Goal: Task Accomplishment & Management: Manage account settings

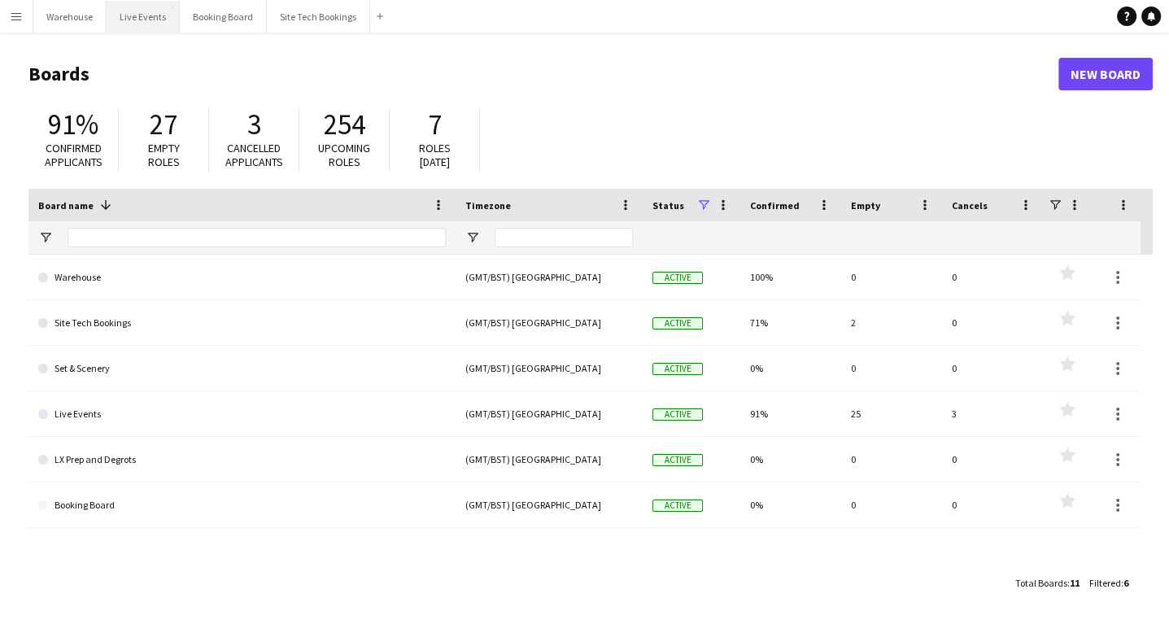
click at [133, 15] on button "Live Events Close" at bounding box center [143, 17] width 73 height 32
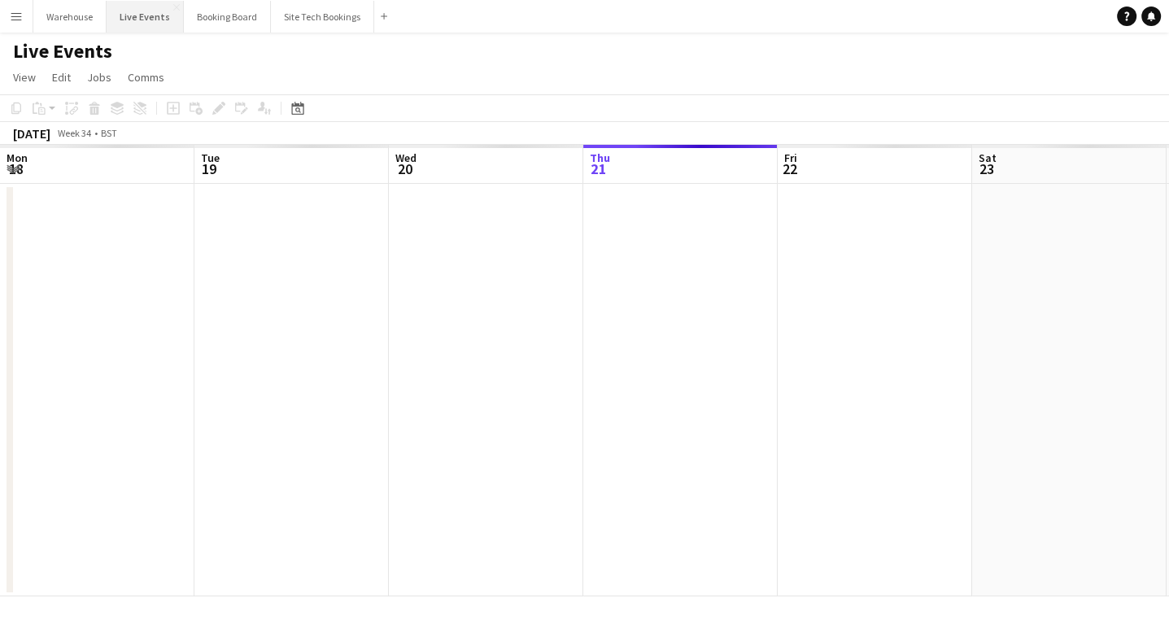
scroll to position [0, 389]
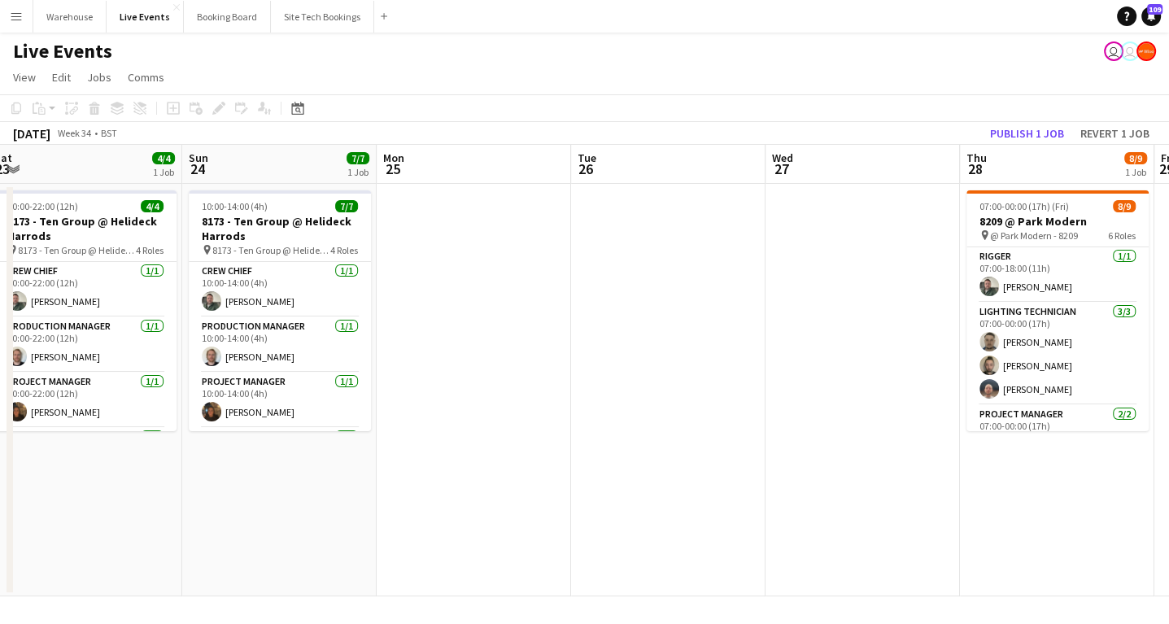
drag, startPoint x: 1047, startPoint y: 488, endPoint x: 247, endPoint y: 427, distance: 801.7
click at [248, 427] on app-calendar-viewport "Wed 20 4/4 1 Job Thu 21 4/4 1 Job Fri 22 4/4 1 Job Sat 23 4/4 1 Job Sun 24 7/7 …" at bounding box center [584, 370] width 1169 height 451
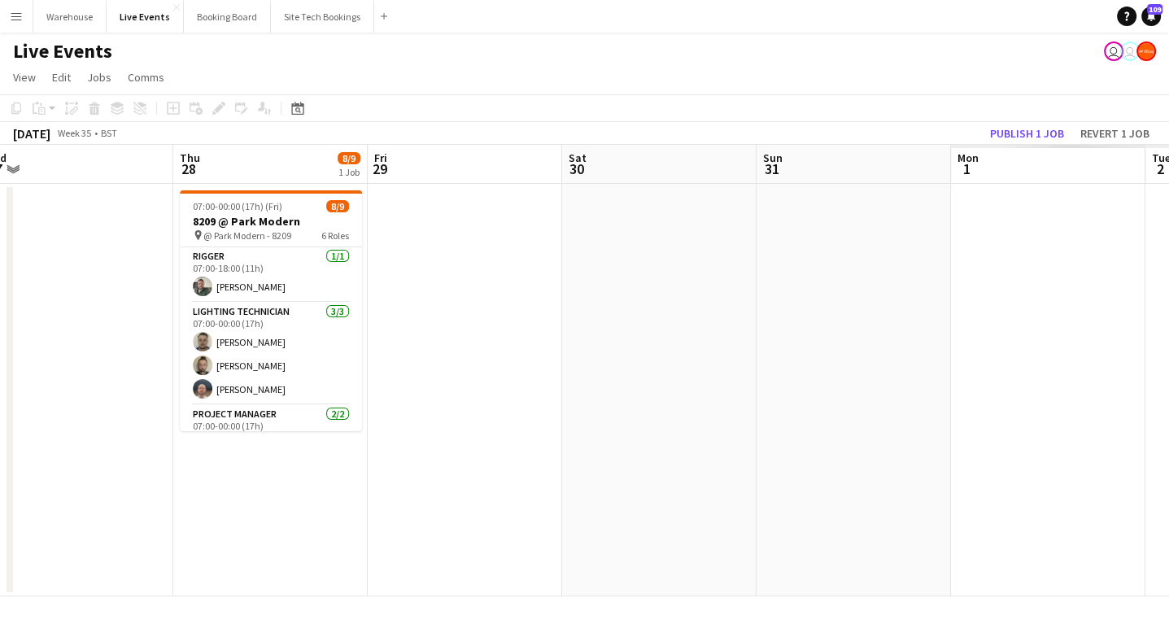
drag, startPoint x: 686, startPoint y: 451, endPoint x: 220, endPoint y: 394, distance: 469.4
click at [220, 394] on app-calendar-viewport "Sun 24 7/7 1 Job Mon 25 Tue 26 Wed 27 Thu 28 8/9 1 Job Fri 29 Sat 30 Sun 31 Mon…" at bounding box center [584, 370] width 1169 height 451
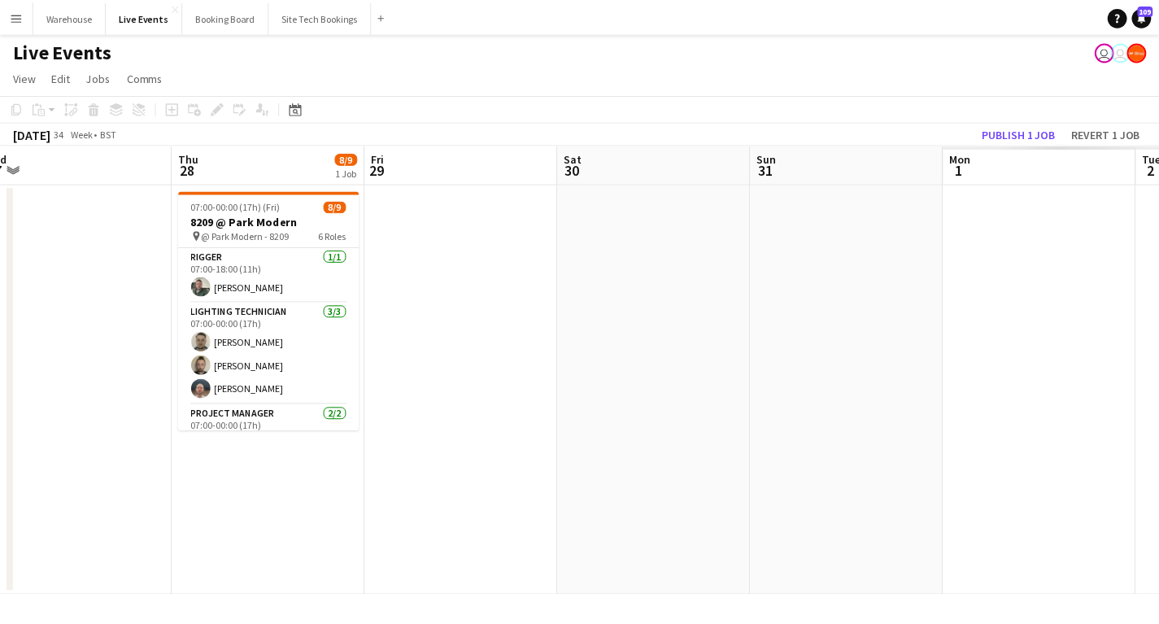
scroll to position [0, 487]
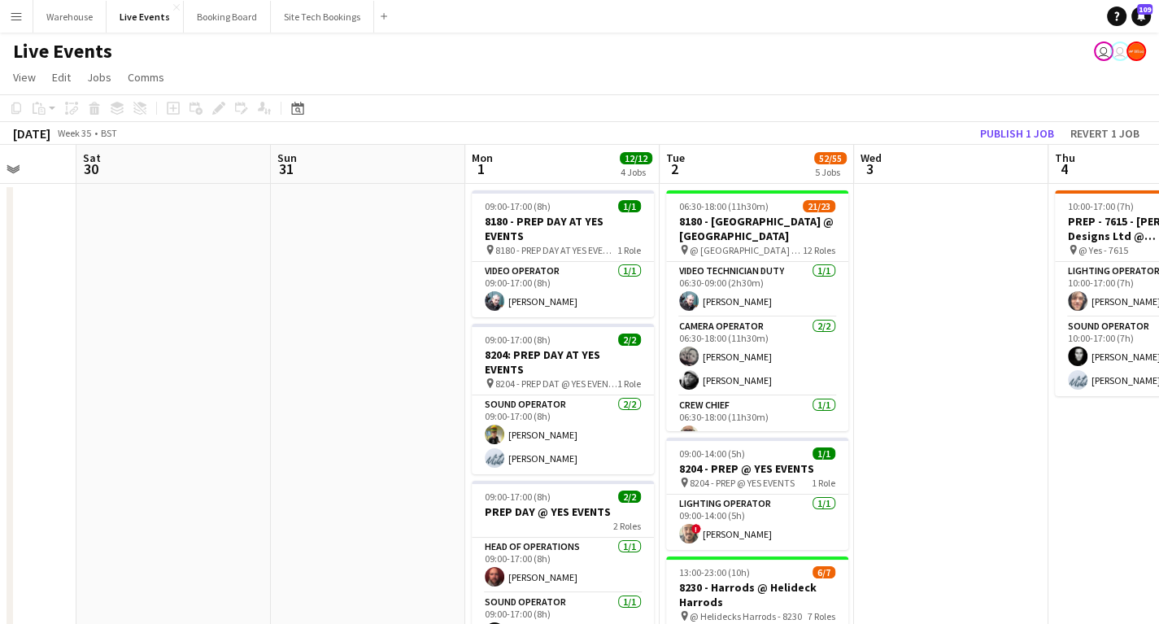
drag, startPoint x: 830, startPoint y: 487, endPoint x: 215, endPoint y: 475, distance: 614.9
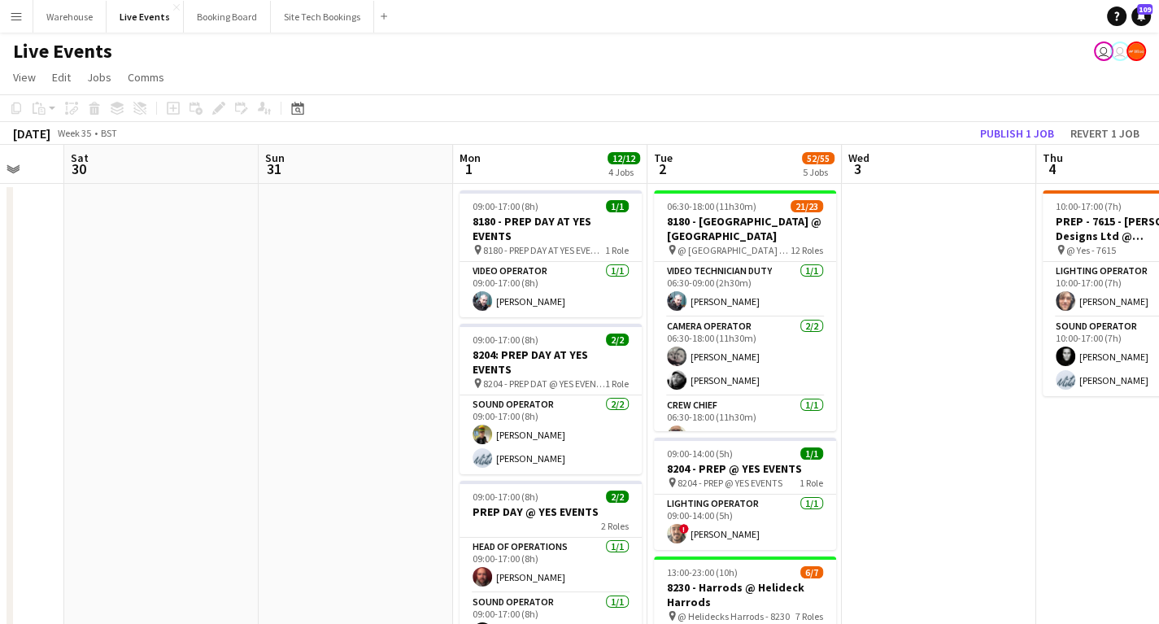
drag, startPoint x: 234, startPoint y: 462, endPoint x: 79, endPoint y: 445, distance: 156.3
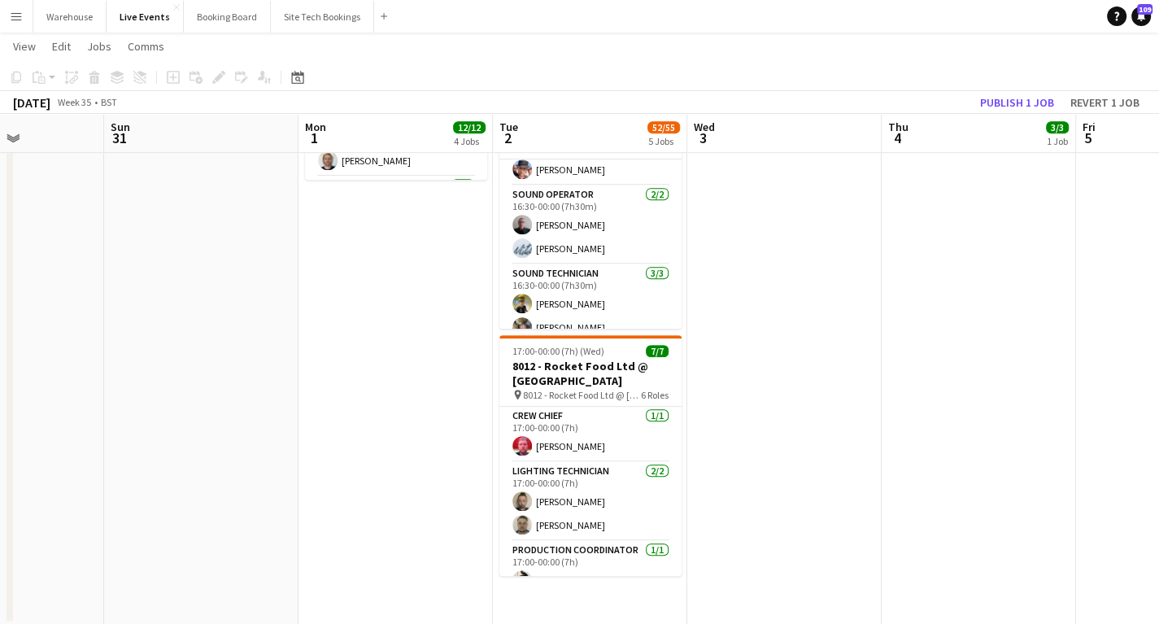
scroll to position [519, 0]
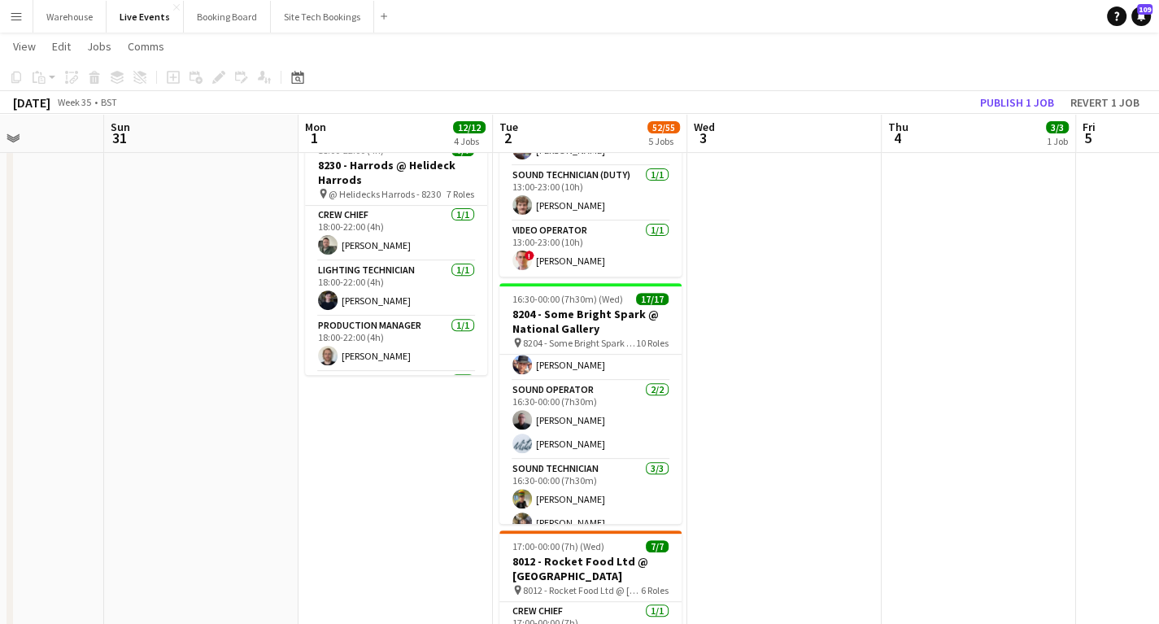
click at [305, 419] on app-date-cell "09:00-17:00 (8h) 1/1 8180 - PREP DAY AT YES EVENTS pin 8180 - PREP DAY AT YES E…" at bounding box center [395, 241] width 194 height 1156
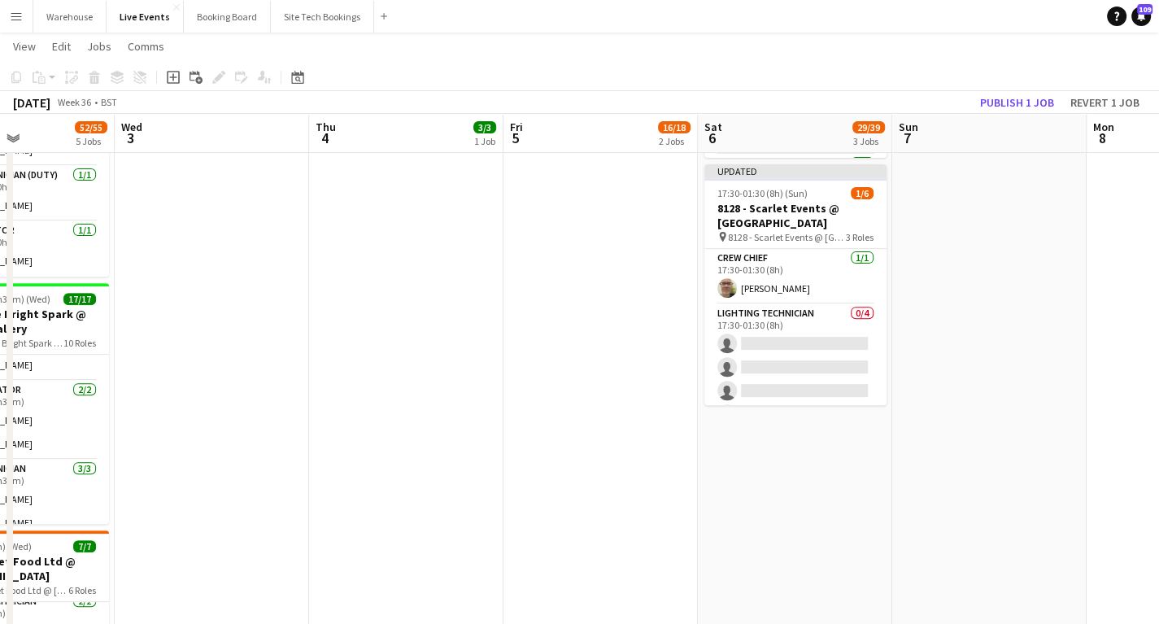
drag, startPoint x: 773, startPoint y: 386, endPoint x: 192, endPoint y: 391, distance: 581.5
click at [193, 390] on app-calendar-viewport "Sun 31 Mon 1 12/12 4 Jobs Tue 2 52/55 5 Jobs Wed 3 Thu 4 3/3 1 Job Fri 5 16/18 …" at bounding box center [579, 182] width 1159 height 1275
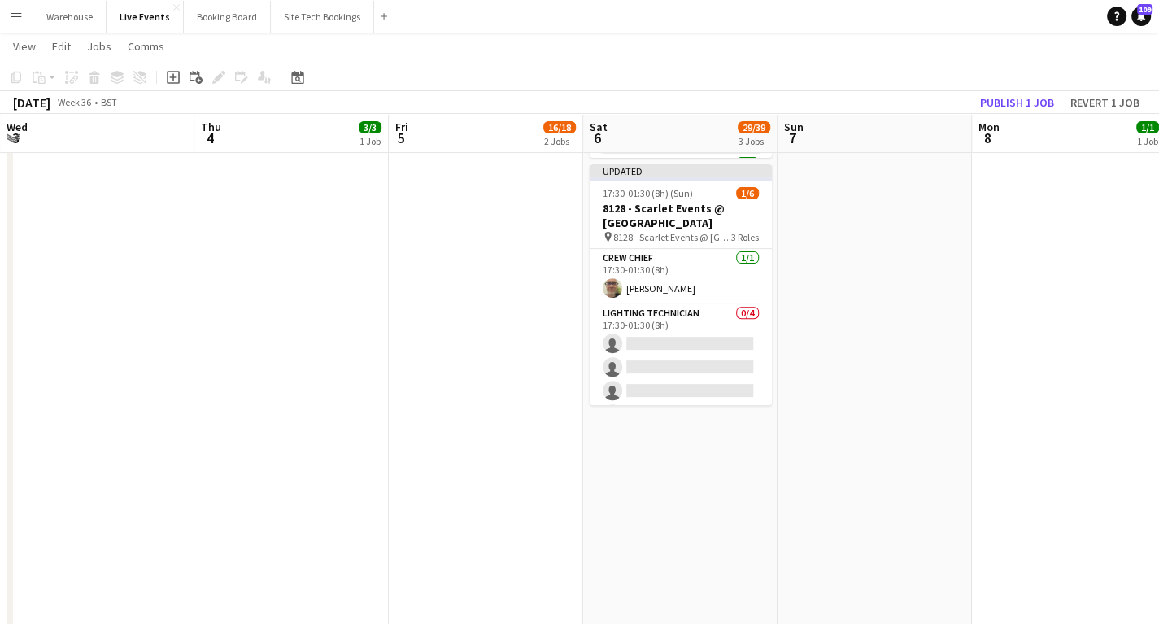
drag, startPoint x: 429, startPoint y: 374, endPoint x: 308, endPoint y: 380, distance: 121.3
click at [308, 380] on app-calendar-viewport "Sun 31 Mon 1 12/12 4 Jobs Tue 2 52/55 5 Jobs Wed 3 Thu 4 3/3 1 Job Fri 5 16/18 …" at bounding box center [579, 182] width 1159 height 1275
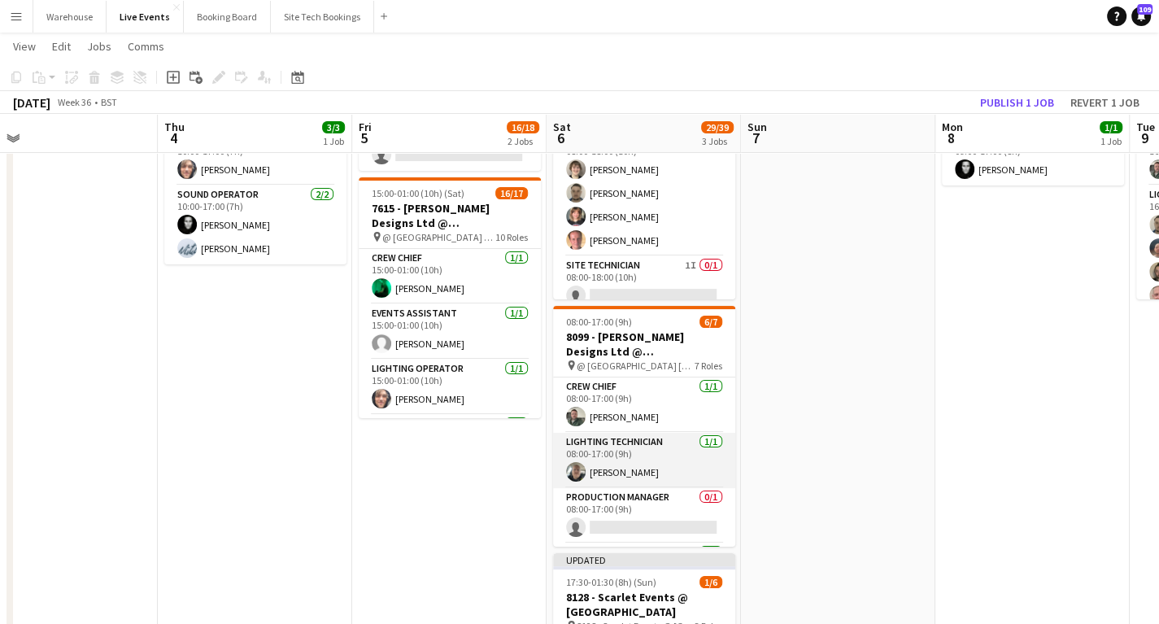
scroll to position [65, 0]
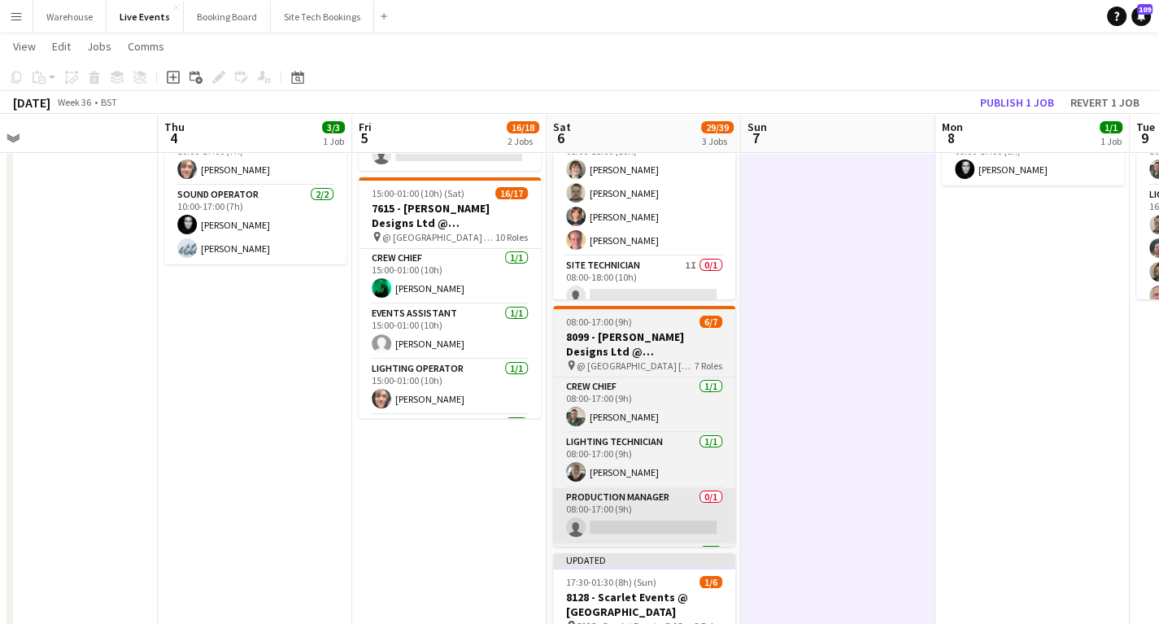
scroll to position [217, 0]
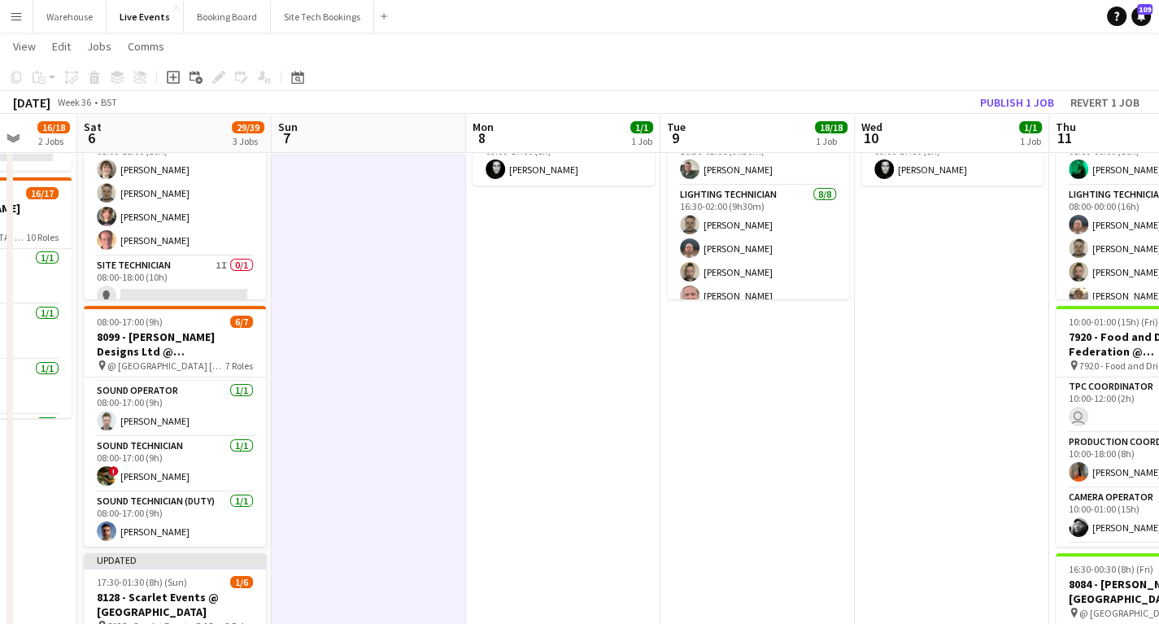
drag, startPoint x: 1027, startPoint y: 468, endPoint x: 361, endPoint y: 465, distance: 666.0
click at [362, 468] on app-calendar-viewport "Wed 3 Thu 4 3/3 1 Job Fri 5 16/18 2 Jobs Sat 6 29/39 3 Jobs Sun 7 Mon 8 1/1 1 J…" at bounding box center [579, 570] width 1159 height 1275
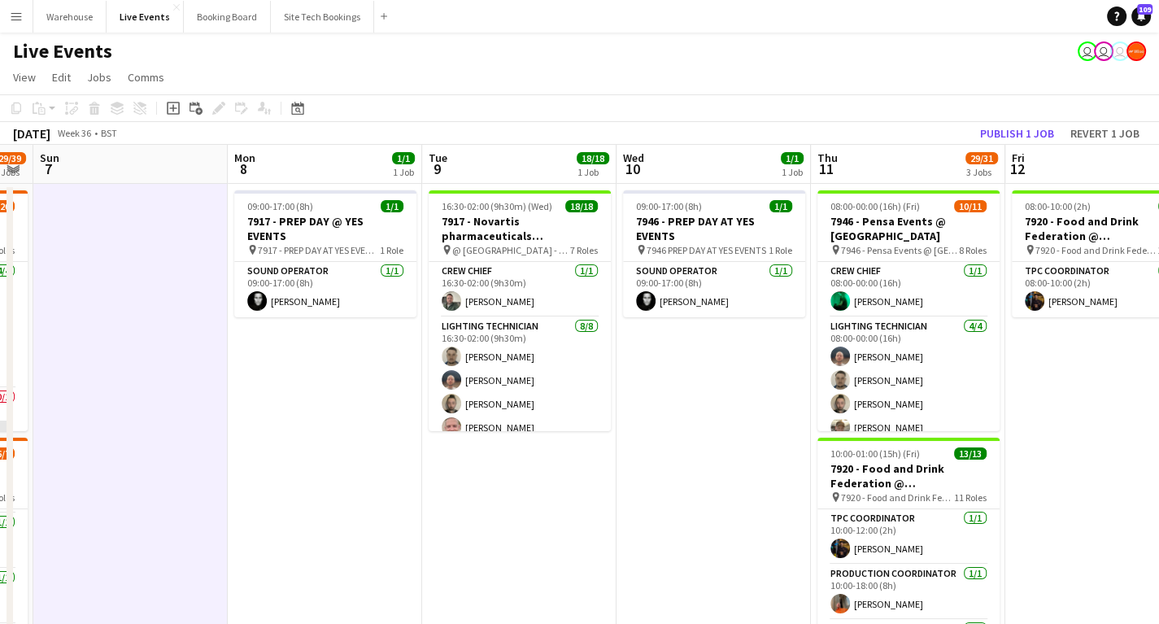
scroll to position [0, 503]
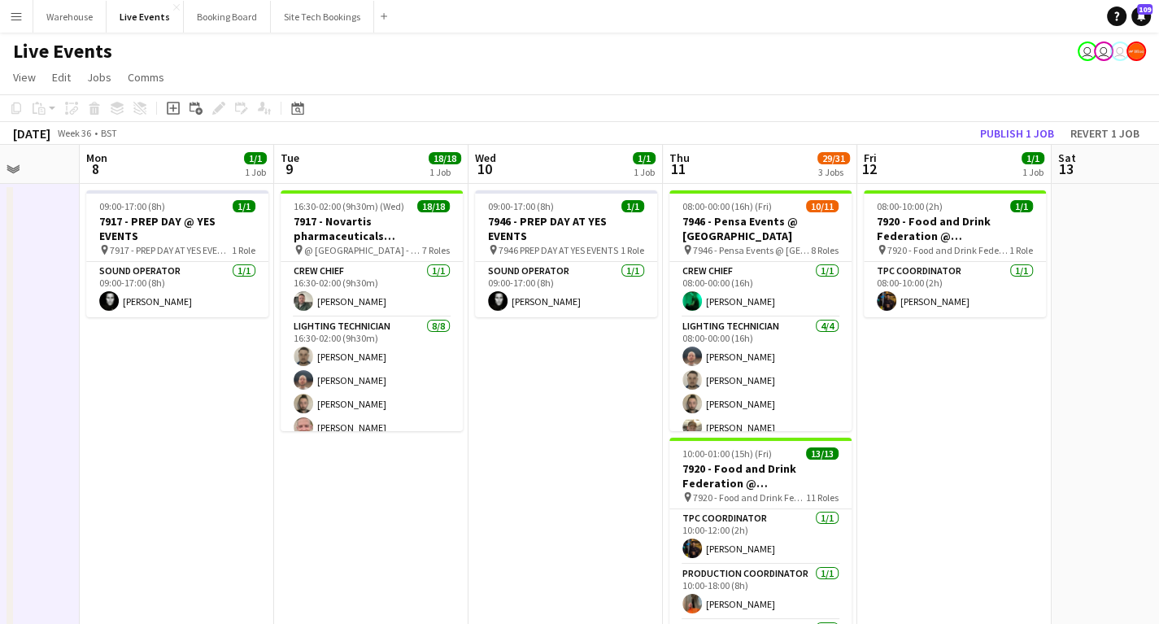
drag, startPoint x: 754, startPoint y: 420, endPoint x: 564, endPoint y: 417, distance: 189.5
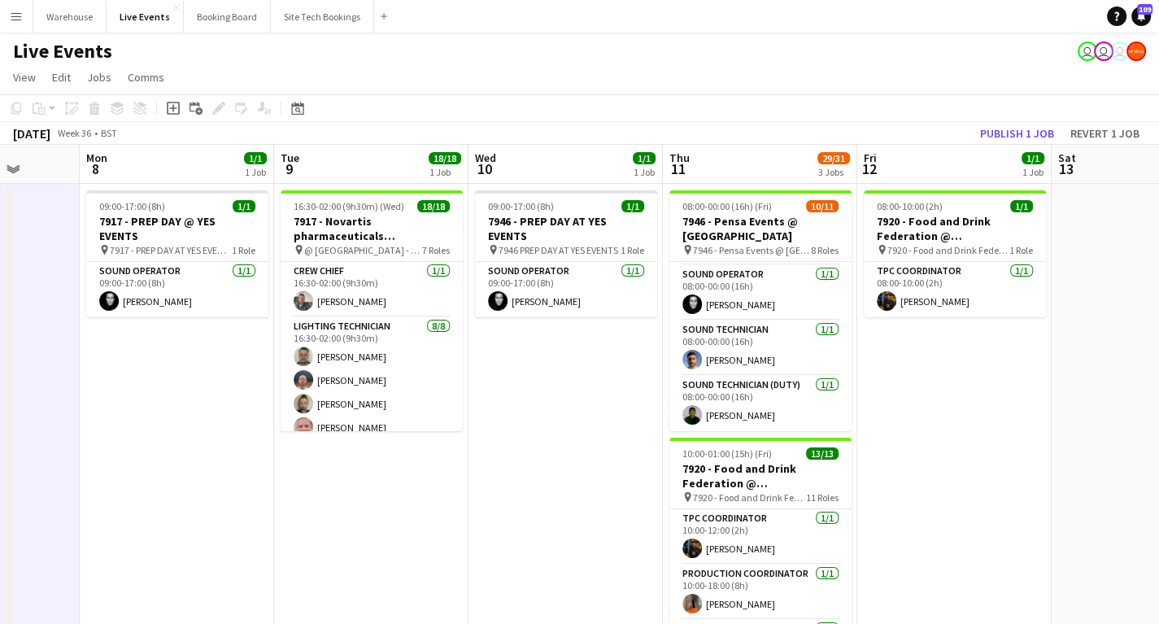
scroll to position [0, 0]
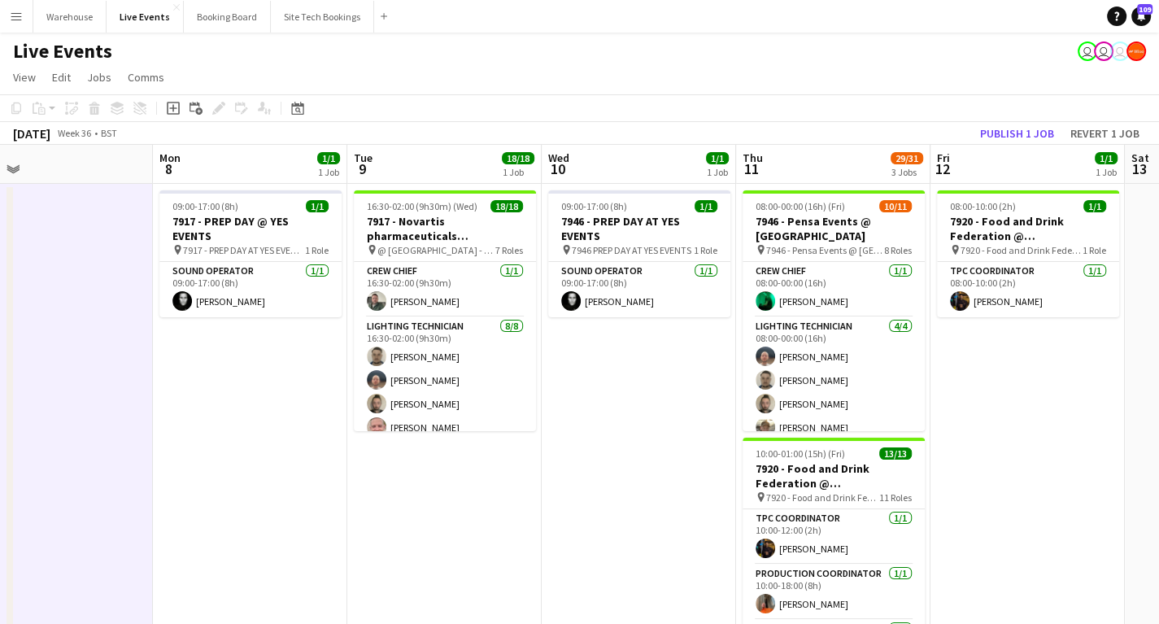
drag, startPoint x: 496, startPoint y: 407, endPoint x: 575, endPoint y: 421, distance: 80.1
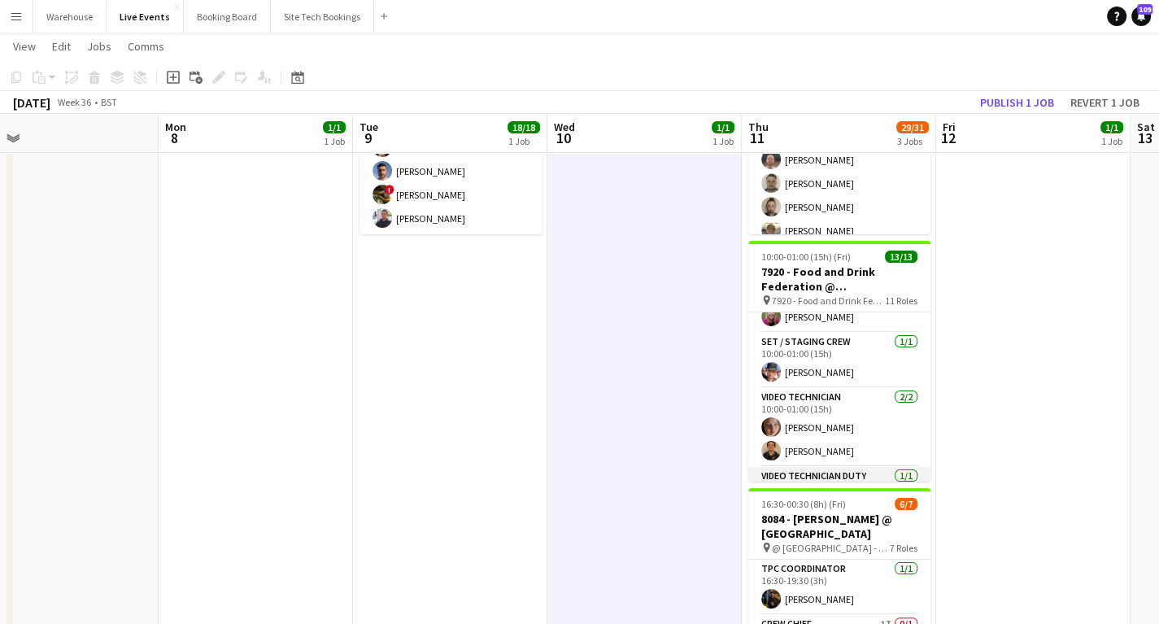
scroll to position [486, 0]
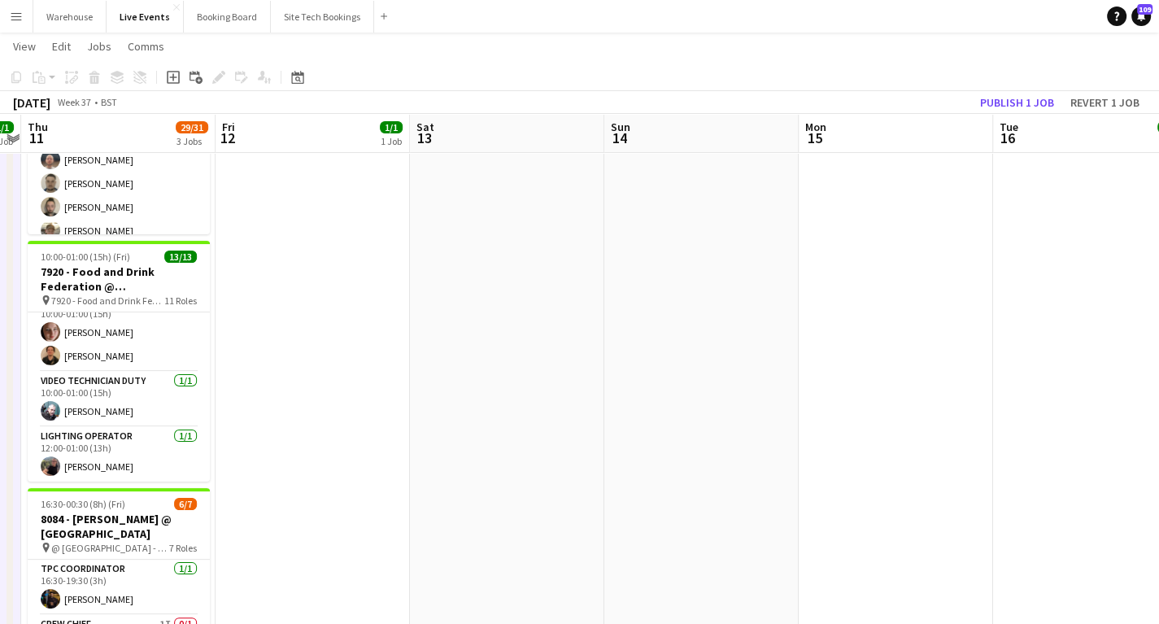
drag, startPoint x: 1024, startPoint y: 347, endPoint x: 303, endPoint y: 401, distance: 722.5
click at [303, 401] on app-calendar-viewport "Mon 8 1/1 1 Job Tue 9 18/18 1 Job Wed 10 1/1 1 Job Thu 11 29/31 3 Jobs Fri 12 1…" at bounding box center [579, 505] width 1159 height 1275
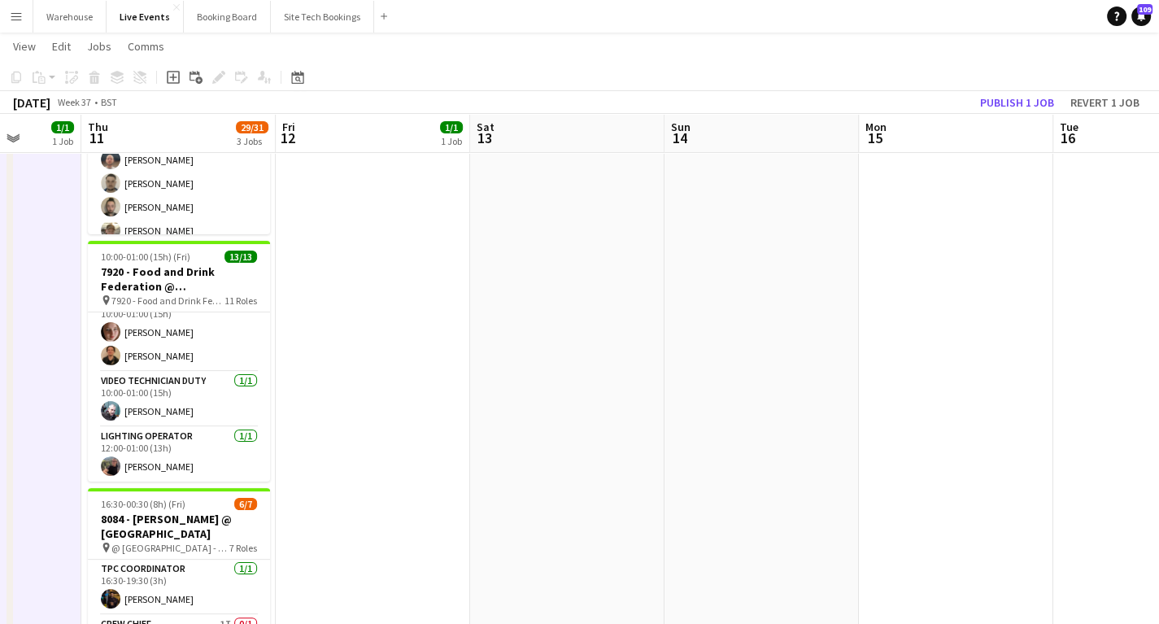
drag, startPoint x: 714, startPoint y: 403, endPoint x: 267, endPoint y: 392, distance: 447.4
click at [190, 407] on app-calendar-viewport "Mon 8 1/1 1 Job Tue 9 18/18 1 Job Wed 10 1/1 1 Job Thu 11 29/31 3 Jobs Fri 12 1…" at bounding box center [579, 505] width 1159 height 1275
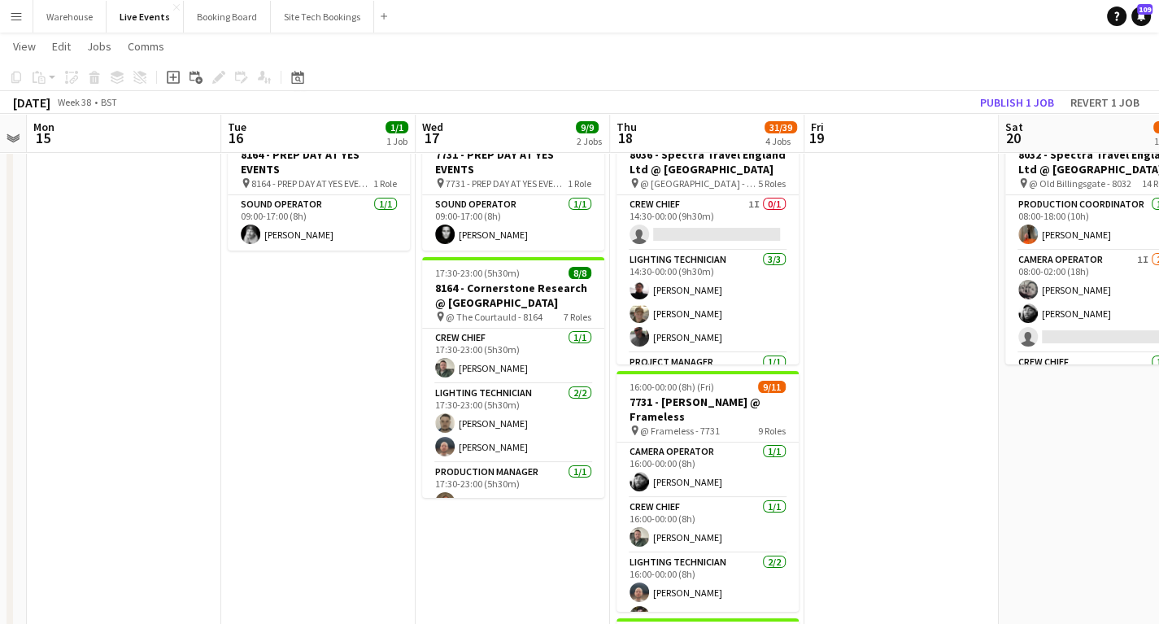
scroll to position [0, 605]
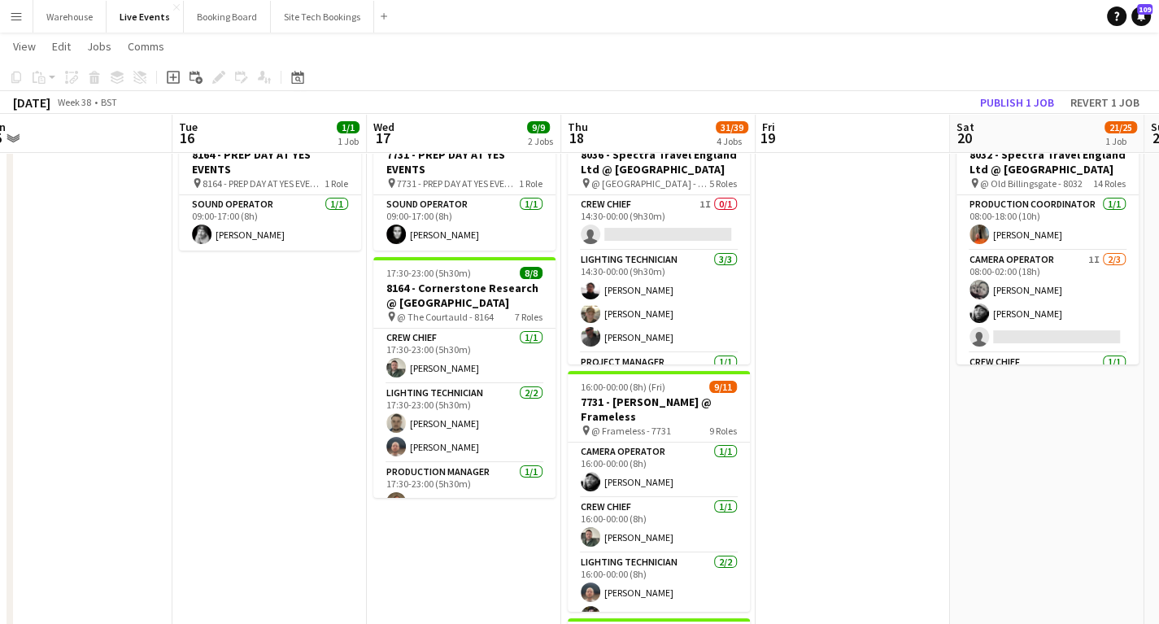
drag, startPoint x: 364, startPoint y: 391, endPoint x: 228, endPoint y: 393, distance: 135.8
click at [228, 393] on app-calendar-viewport "Fri 12 1/1 1 Job Sat 13 Sun 14 Mon 15 Tue 16 1/1 1 Job Wed 17 9/9 2 Jobs Thu 18…" at bounding box center [579, 635] width 1159 height 1275
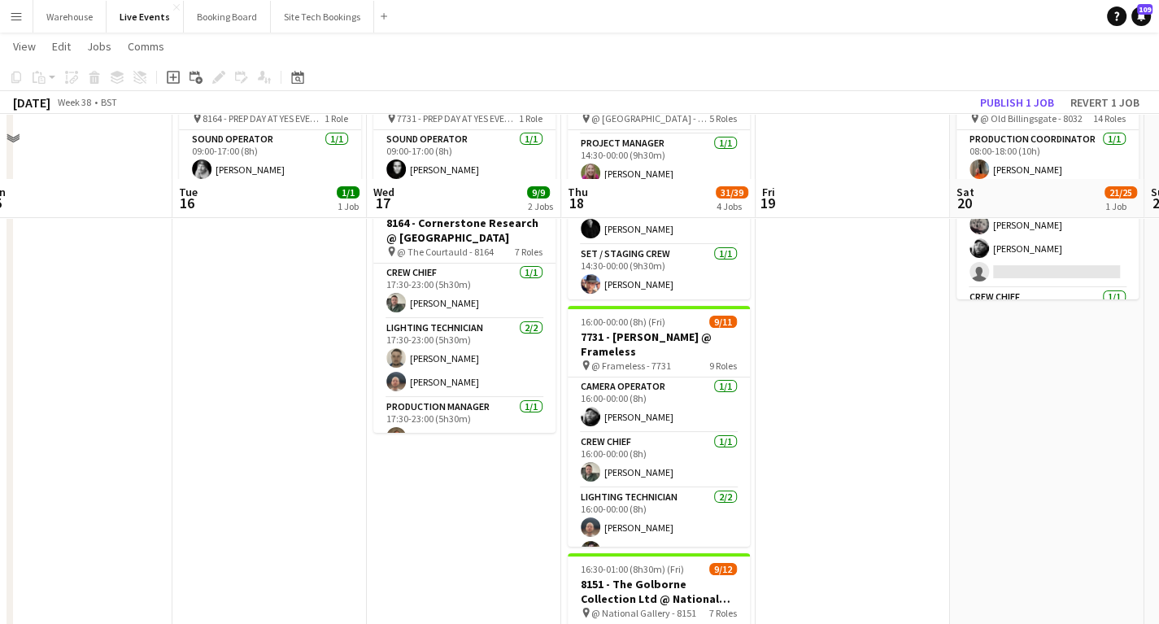
scroll to position [260, 0]
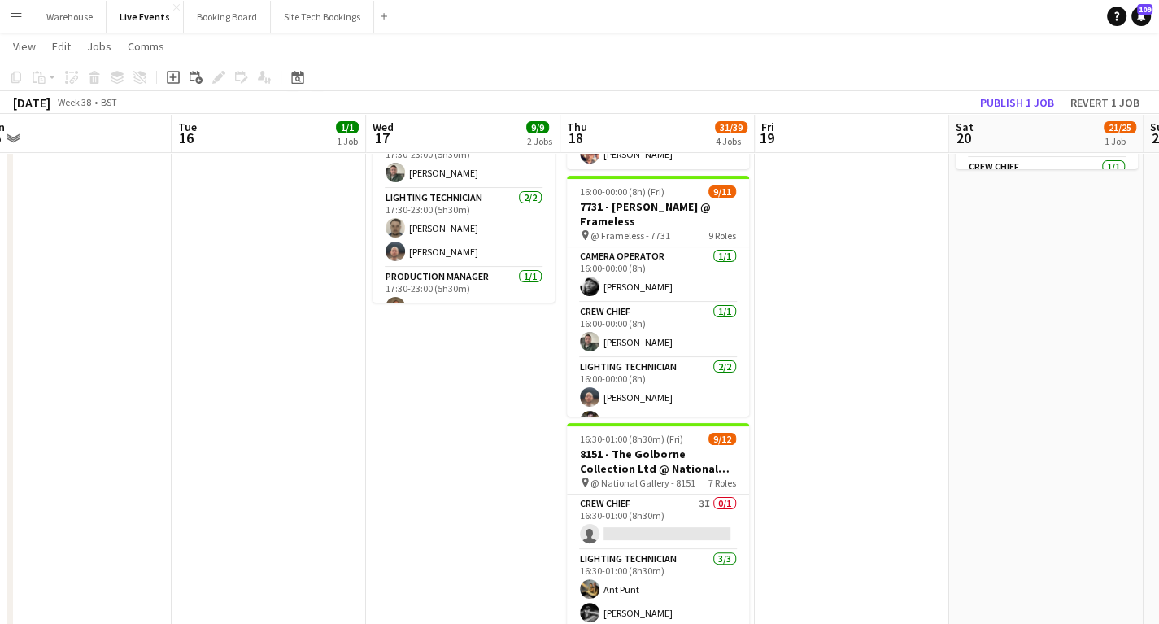
drag, startPoint x: 886, startPoint y: 344, endPoint x: 602, endPoint y: 374, distance: 286.2
click at [600, 375] on app-calendar-viewport "Fri 12 1/1 1 Job Sat 13 Sun 14 Mon 15 Tue 16 1/1 1 Job Wed 17 9/9 2 Jobs Thu 18…" at bounding box center [579, 440] width 1159 height 1275
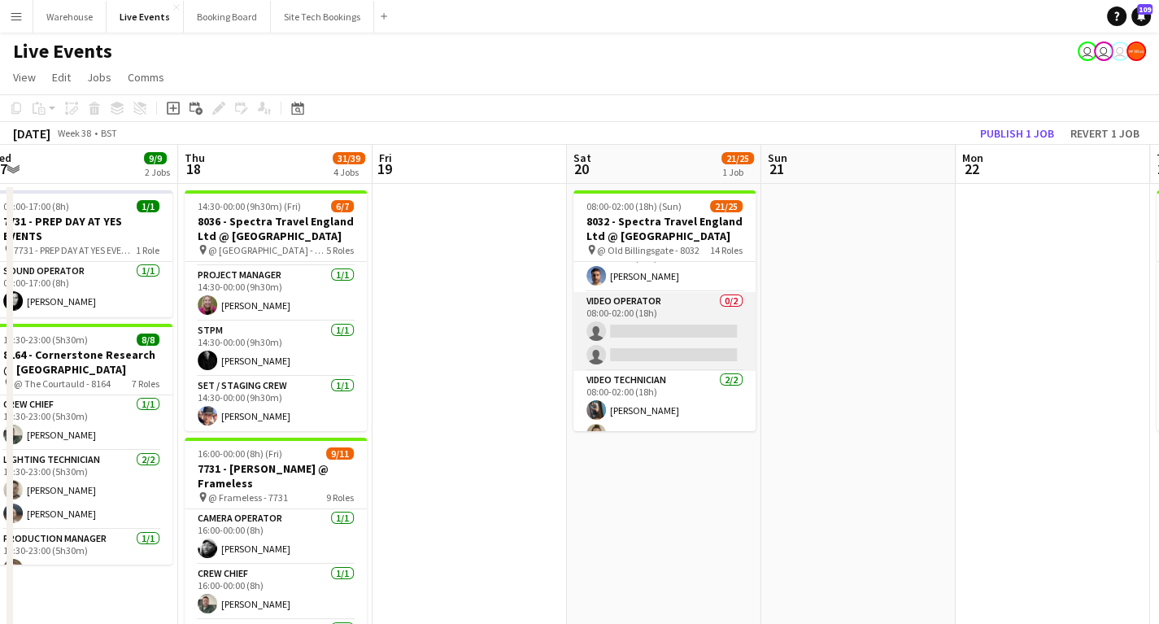
scroll to position [864, 0]
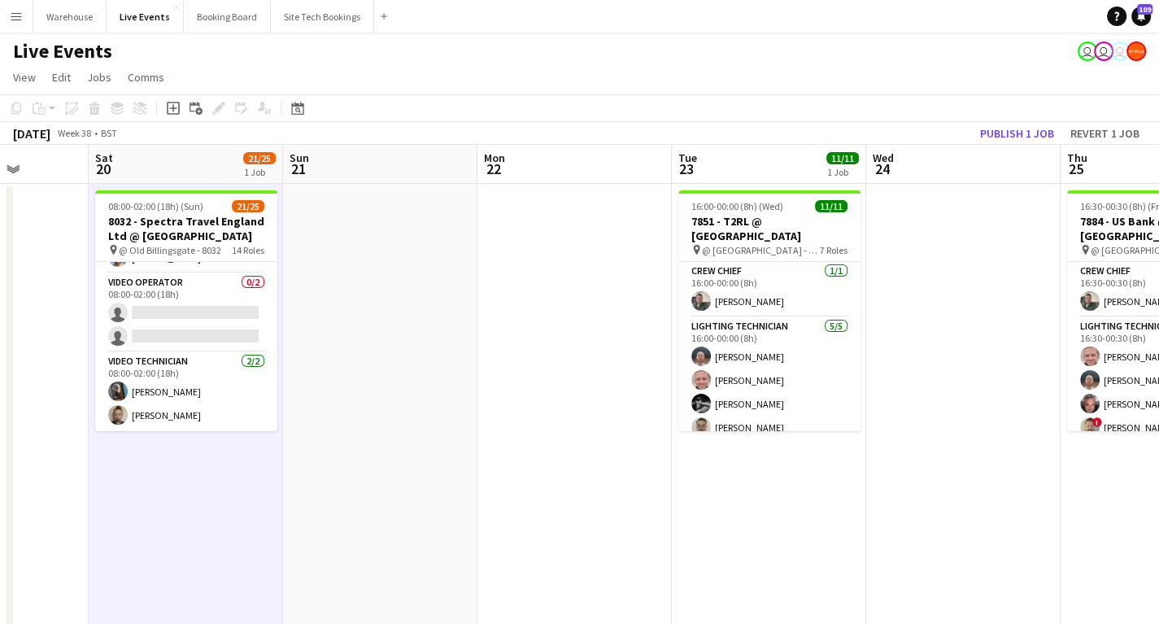
drag, startPoint x: 787, startPoint y: 516, endPoint x: 125, endPoint y: 512, distance: 662.0
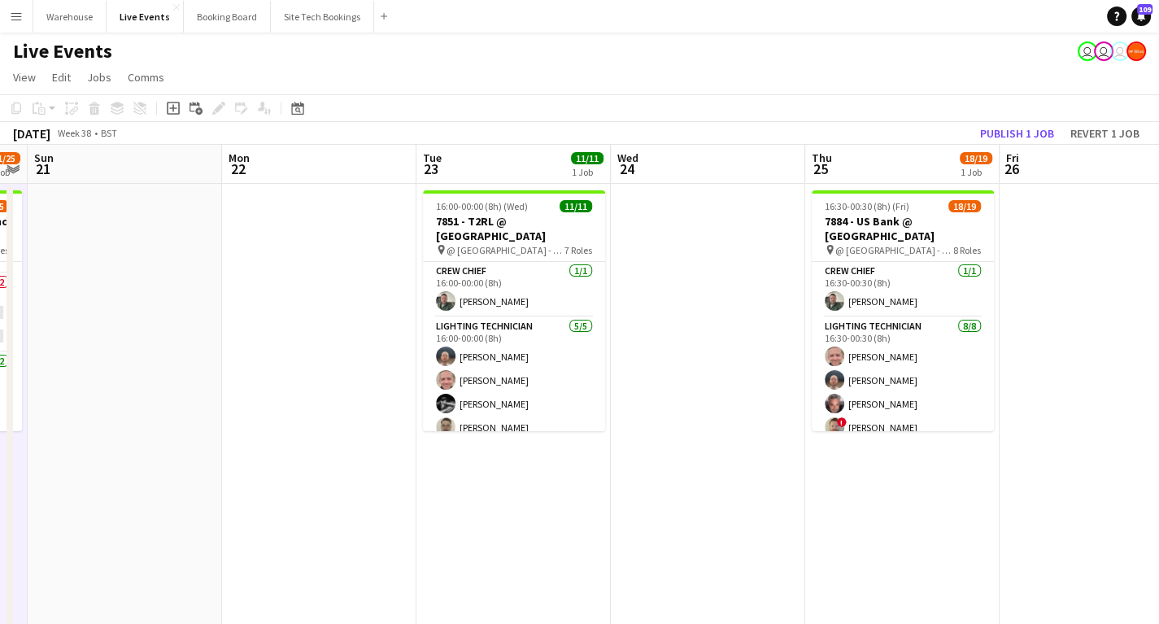
drag, startPoint x: 377, startPoint y: 516, endPoint x: 188, endPoint y: 502, distance: 189.2
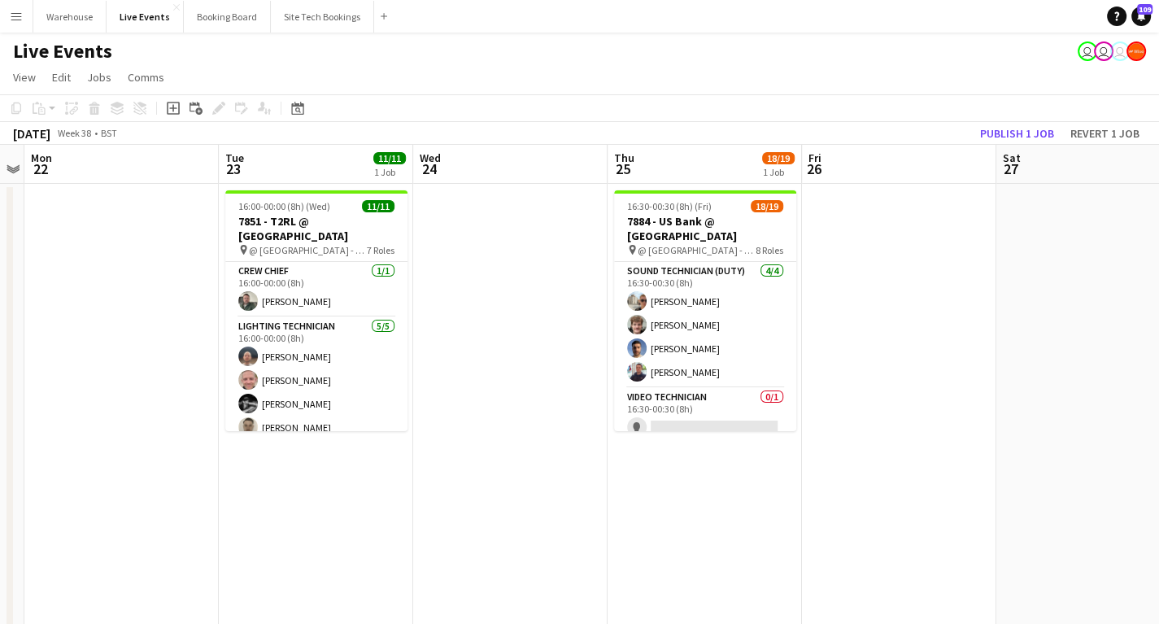
scroll to position [0, 0]
drag, startPoint x: 572, startPoint y: 336, endPoint x: 384, endPoint y: 348, distance: 188.3
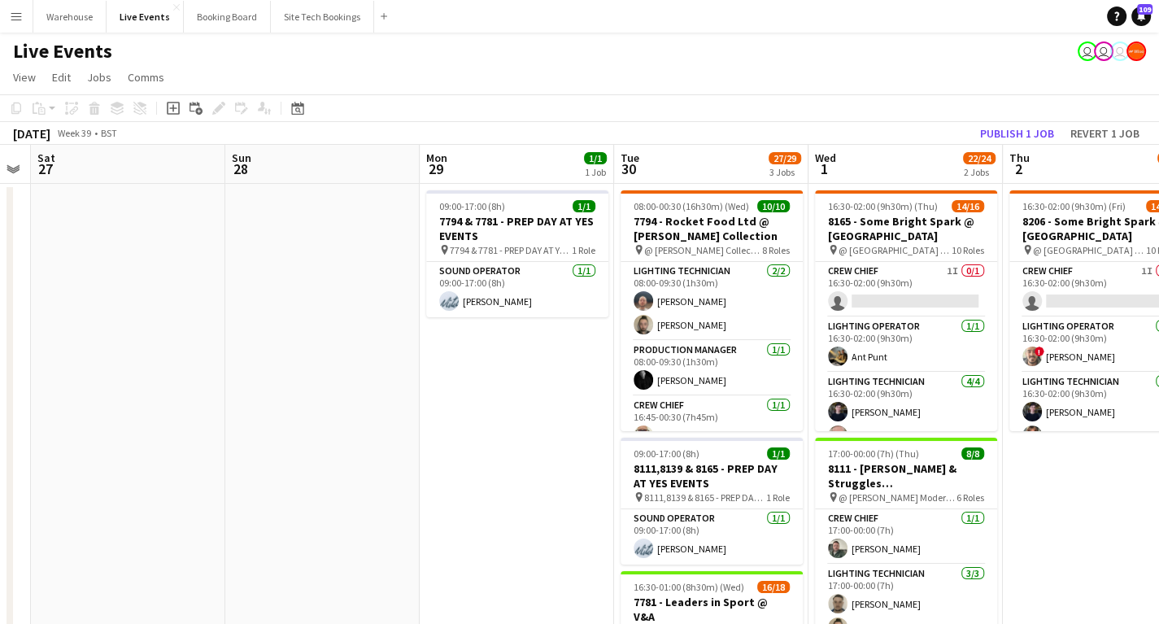
drag, startPoint x: 628, startPoint y: 395, endPoint x: 188, endPoint y: 429, distance: 441.2
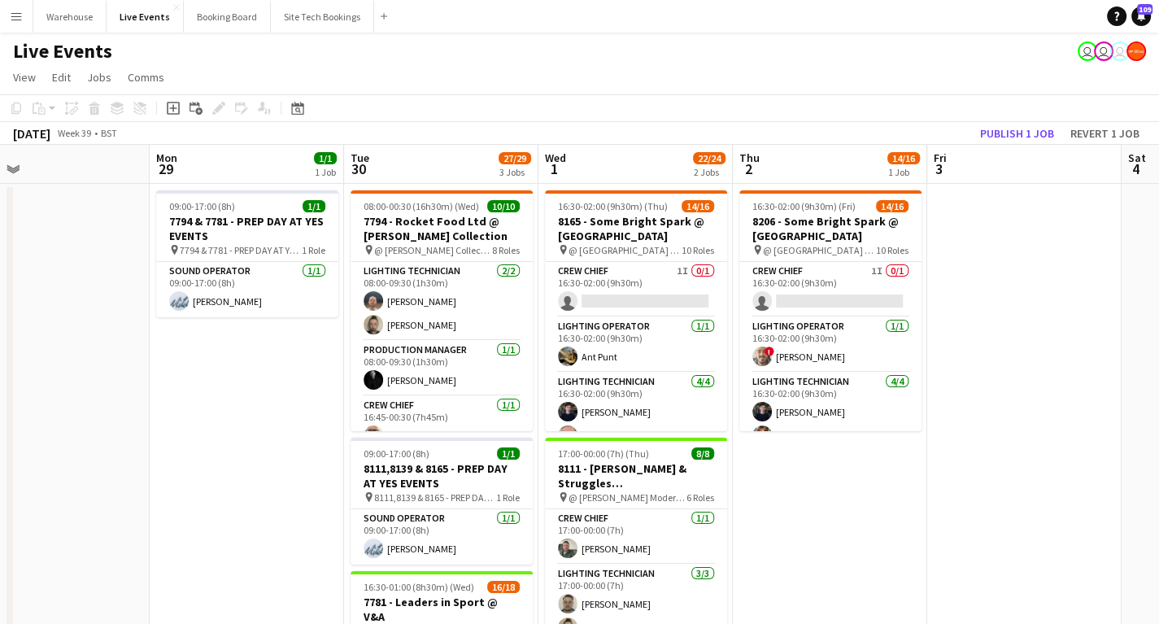
drag, startPoint x: 176, startPoint y: 415, endPoint x: 165, endPoint y: 413, distance: 10.7
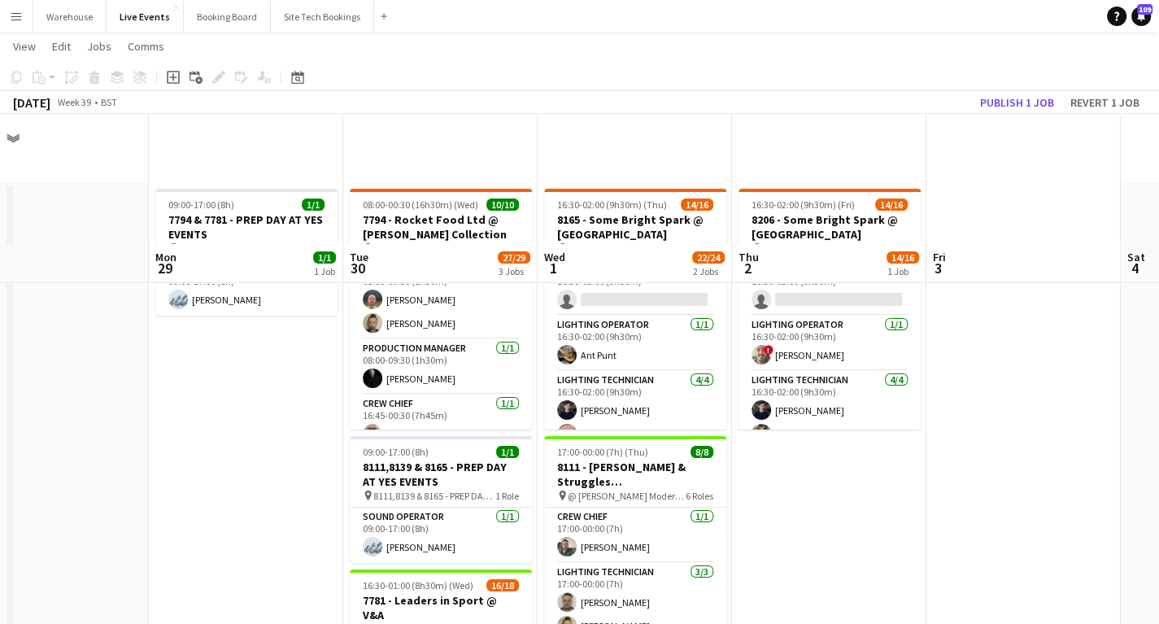
scroll to position [130, 0]
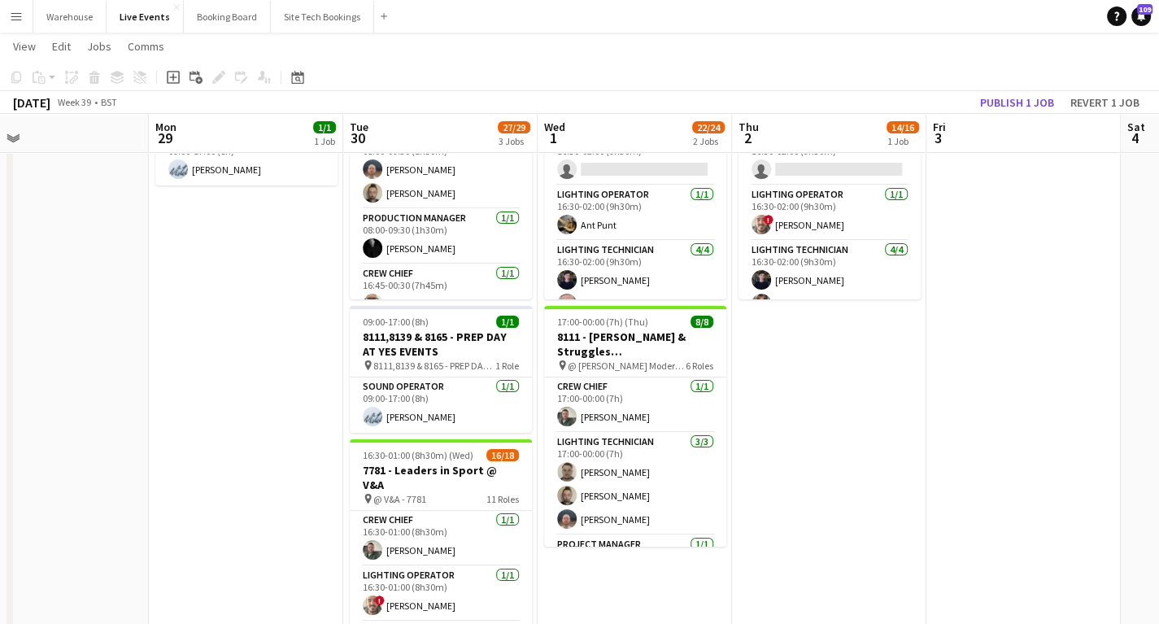
click at [272, 431] on app-date-cell "09:00-17:00 (8h) 1/1 7794 & 7781 - PREP DAY AT YES EVENTS pin 7794 & 7781 - PRE…" at bounding box center [246, 630] width 194 height 1156
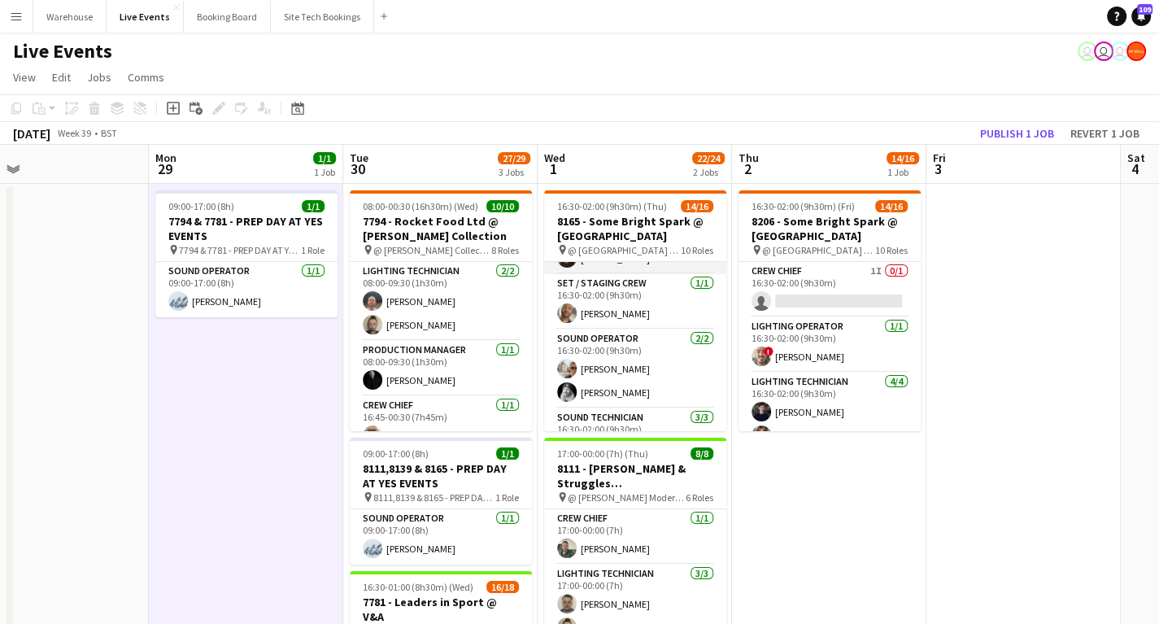
scroll to position [520, 0]
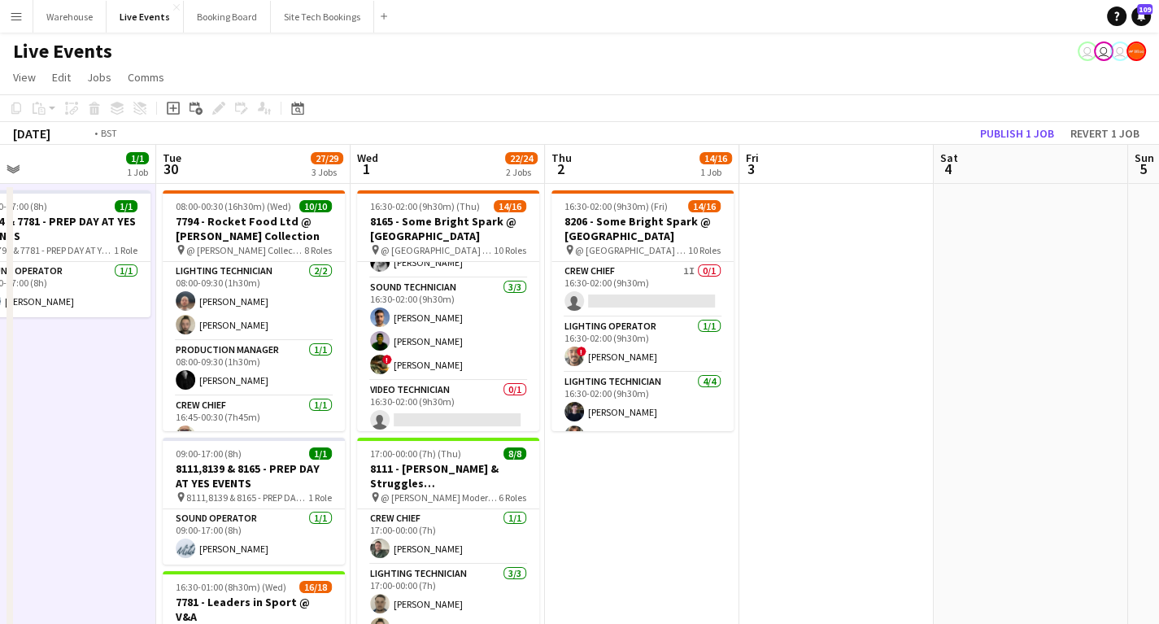
drag, startPoint x: 915, startPoint y: 546, endPoint x: 729, endPoint y: 563, distance: 186.9
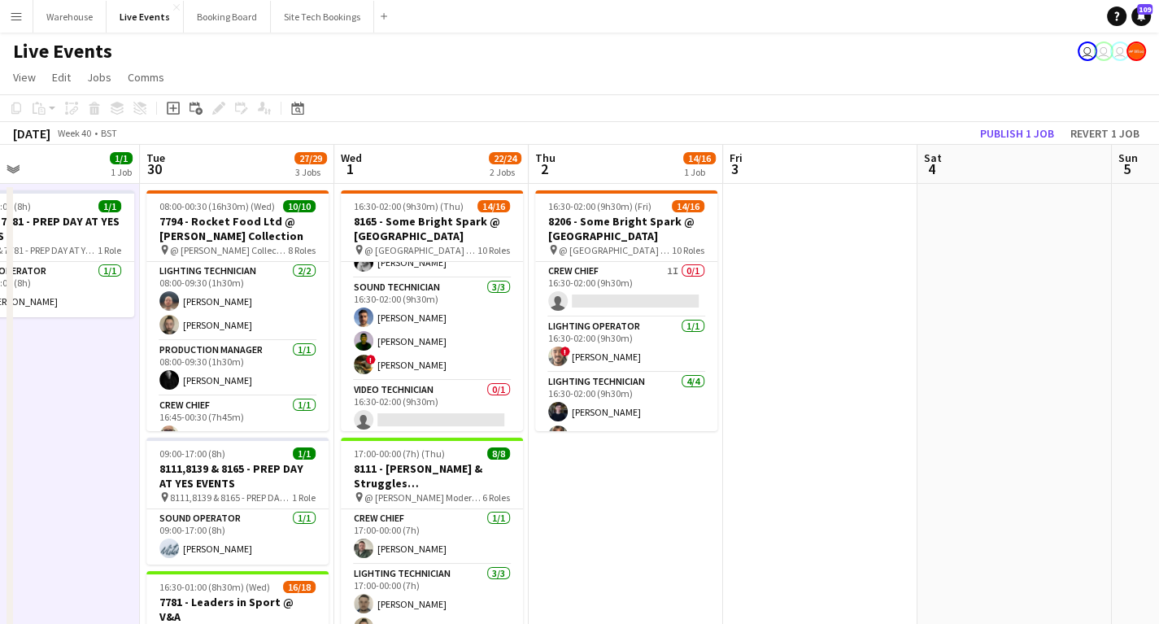
click at [14, 14] on app-icon "Menu" at bounding box center [16, 16] width 13 height 13
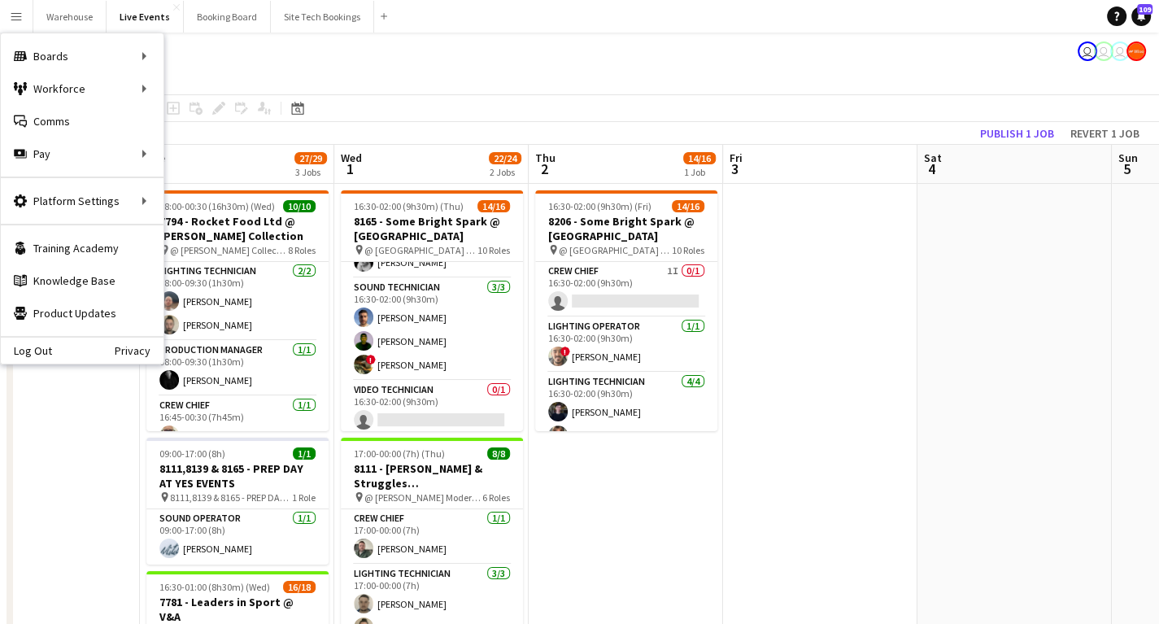
click at [68, 345] on div "Log Out Privacy" at bounding box center [82, 350] width 163 height 28
click at [41, 346] on link "Log Out" at bounding box center [26, 350] width 51 height 13
